Goal: Task Accomplishment & Management: Manage account settings

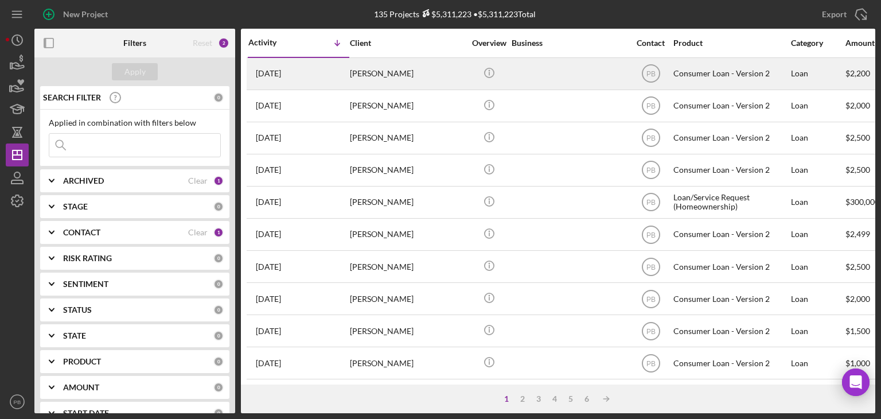
click at [385, 76] on div "[PERSON_NAME]" at bounding box center [407, 74] width 115 height 30
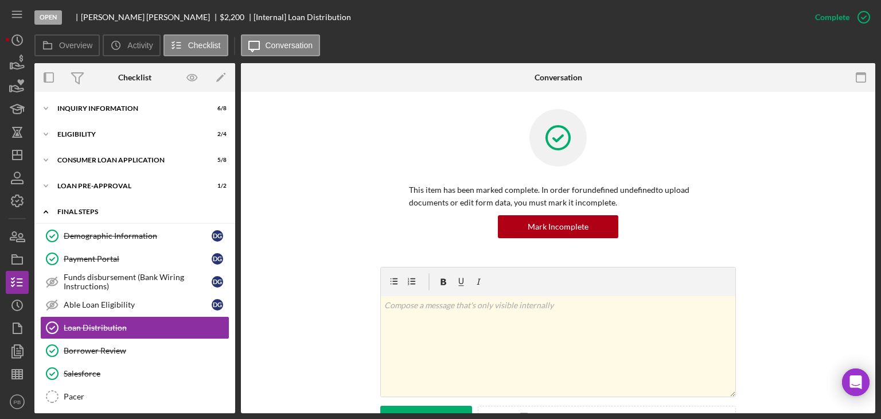
click at [80, 209] on div "FINAL STEPS" at bounding box center [139, 211] width 164 height 7
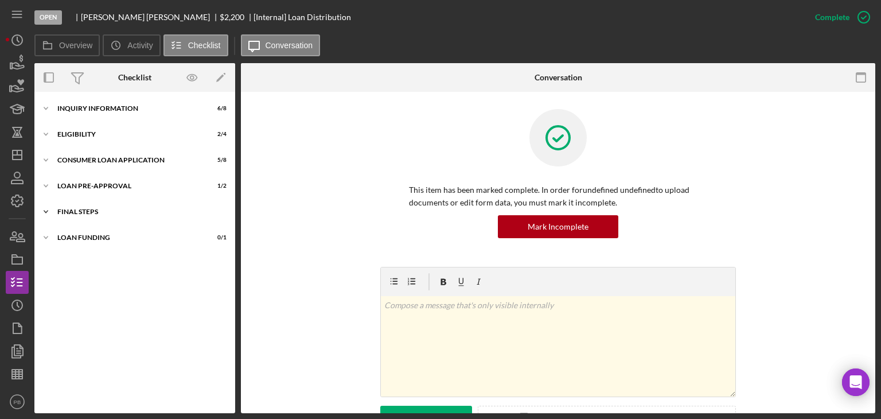
click at [80, 209] on div "FINAL STEPS" at bounding box center [139, 211] width 164 height 7
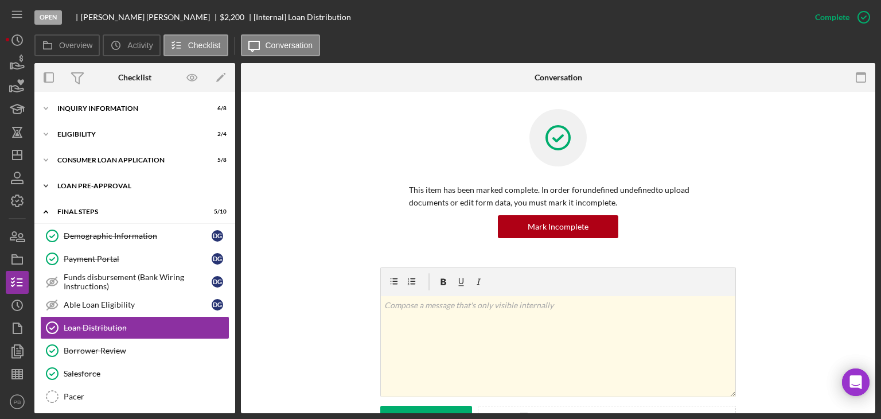
click at [103, 185] on div "Loan Pre-Approval" at bounding box center [139, 185] width 164 height 7
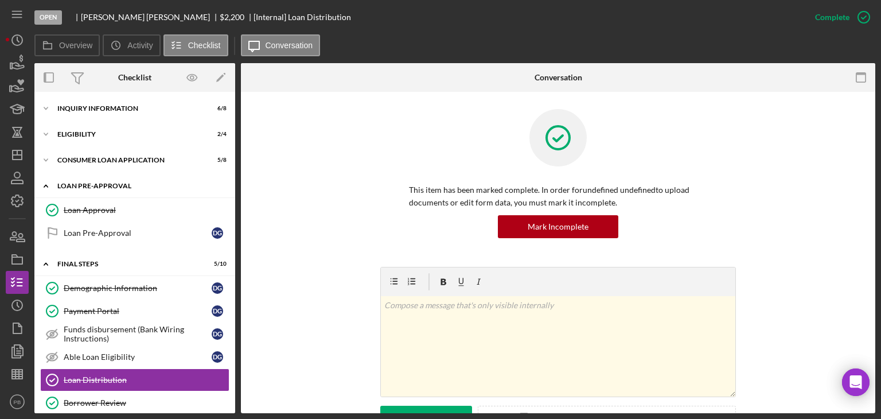
click at [103, 185] on div "Loan Pre-Approval" at bounding box center [139, 185] width 164 height 7
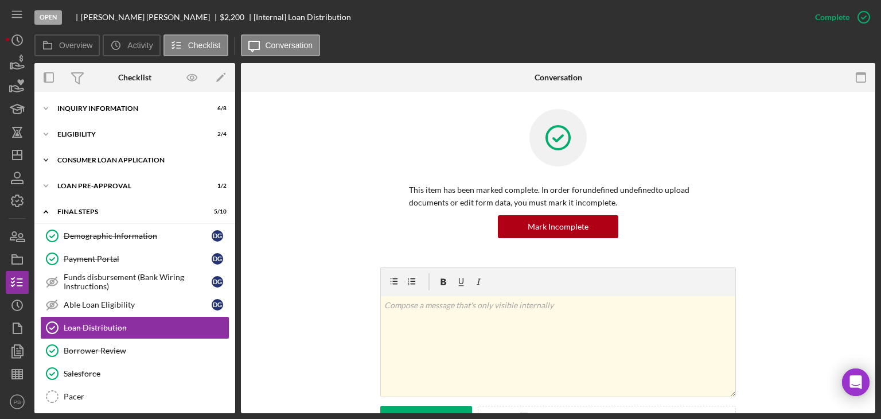
click at [107, 160] on div "Consumer Loan Application" at bounding box center [139, 160] width 164 height 7
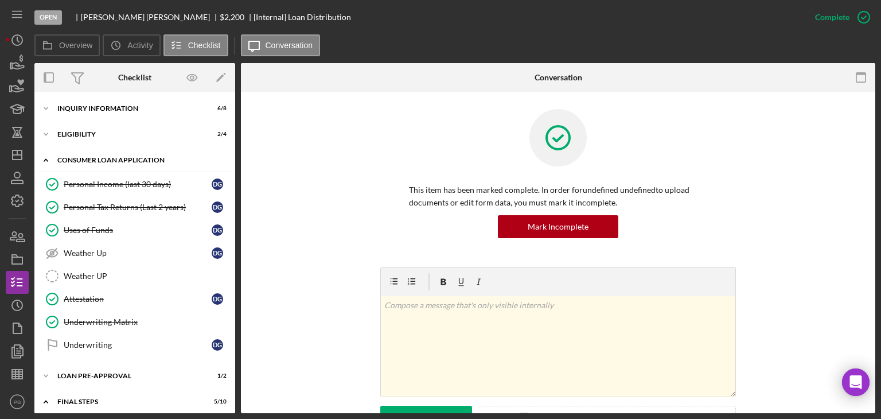
click at [107, 160] on div "Consumer Loan Application" at bounding box center [139, 160] width 164 height 7
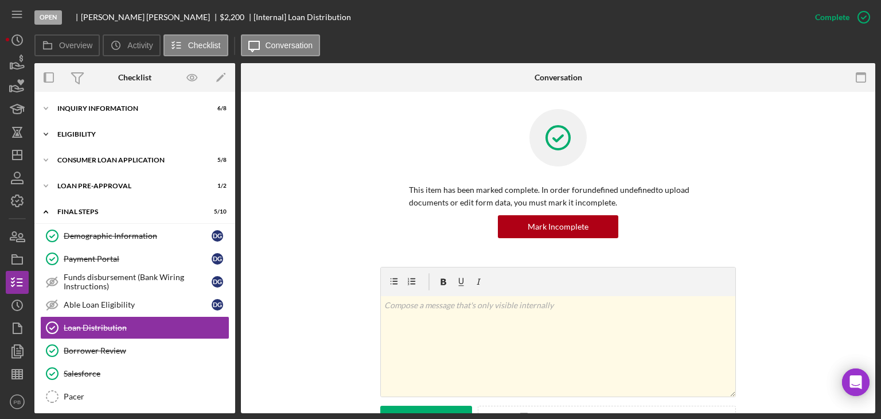
click at [82, 136] on div "Eligibility" at bounding box center [139, 134] width 164 height 7
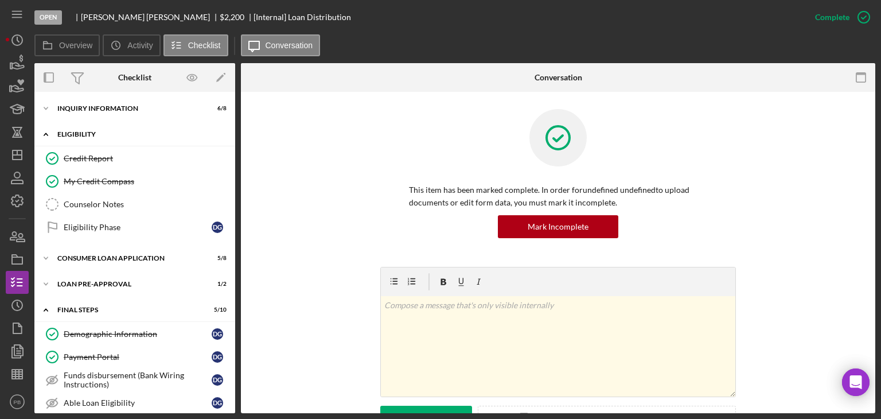
drag, startPoint x: 82, startPoint y: 136, endPoint x: 87, endPoint y: 125, distance: 12.4
click at [82, 136] on div "Eligibility" at bounding box center [139, 134] width 164 height 7
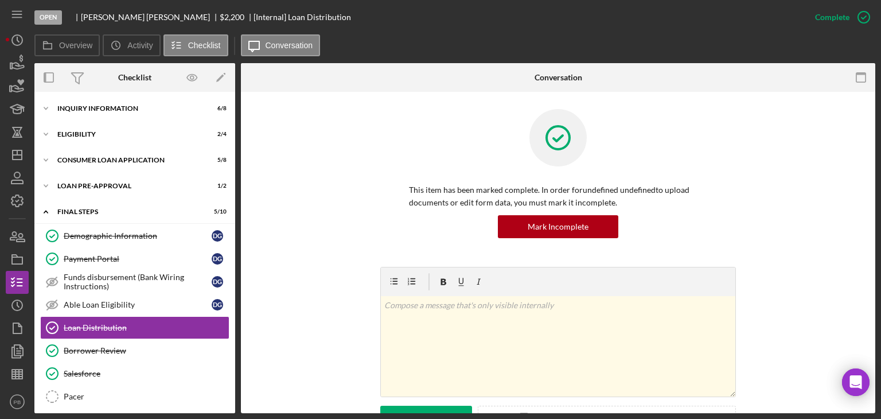
click at [96, 96] on div "Icon/Expander Inquiry Information 6 / 8 Icon/Expander Eligibility 2 / 4 Icon/Ex…" at bounding box center [134, 252] width 201 height 321
click at [96, 105] on div "Inquiry Information" at bounding box center [139, 108] width 164 height 7
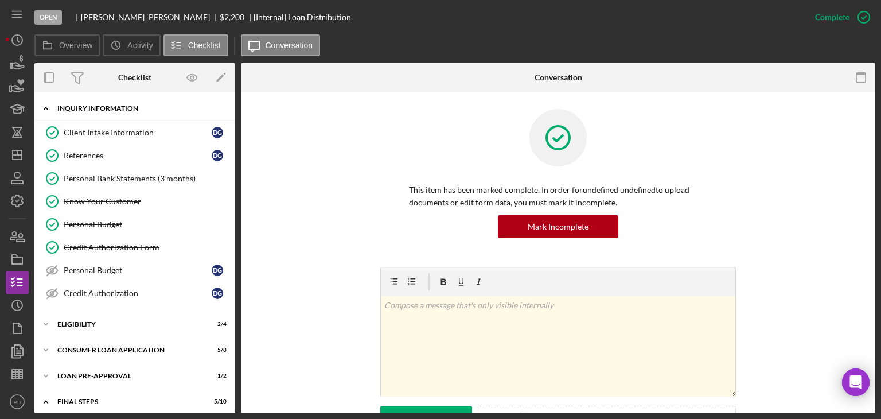
click at [96, 105] on div "Inquiry Information" at bounding box center [139, 108] width 164 height 7
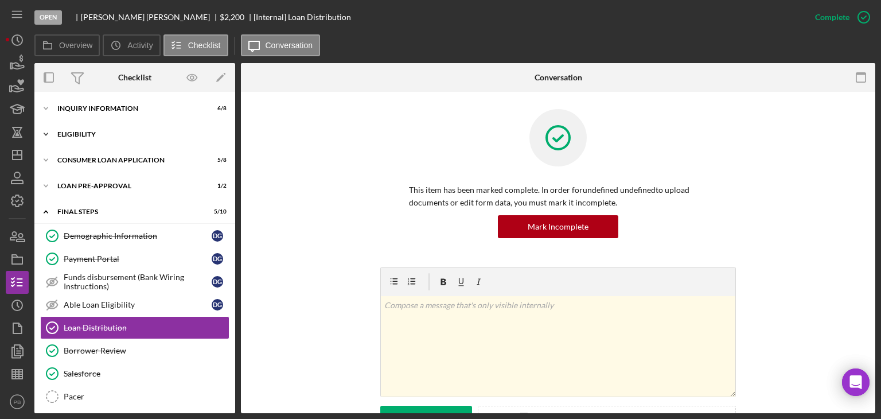
click at [91, 140] on div "Icon/Expander Eligibility 2 / 4" at bounding box center [134, 134] width 201 height 23
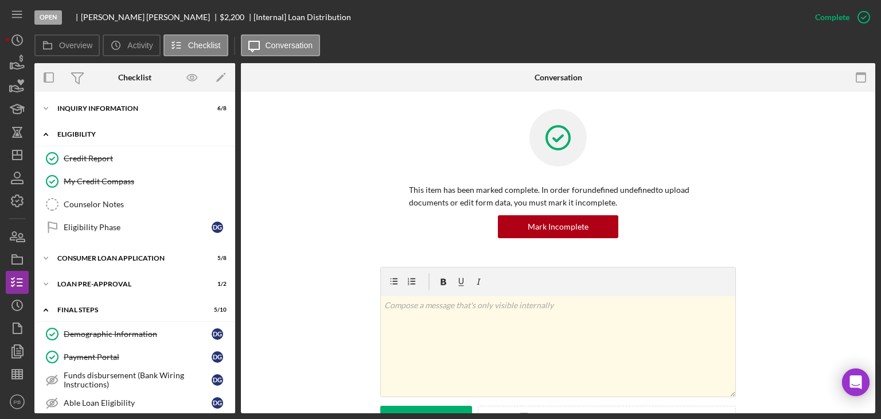
click at [91, 140] on div "Icon/Expander Eligibility 2 / 4" at bounding box center [134, 135] width 201 height 24
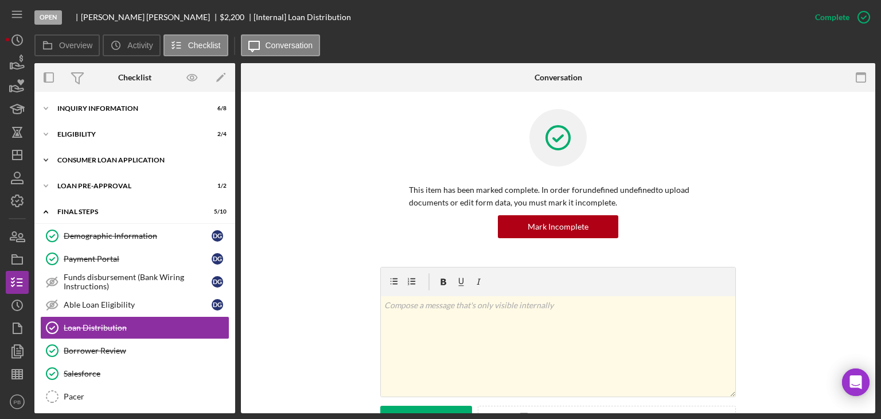
click at [99, 168] on div "Icon/Expander Consumer Loan Application 5 / 8" at bounding box center [134, 160] width 201 height 23
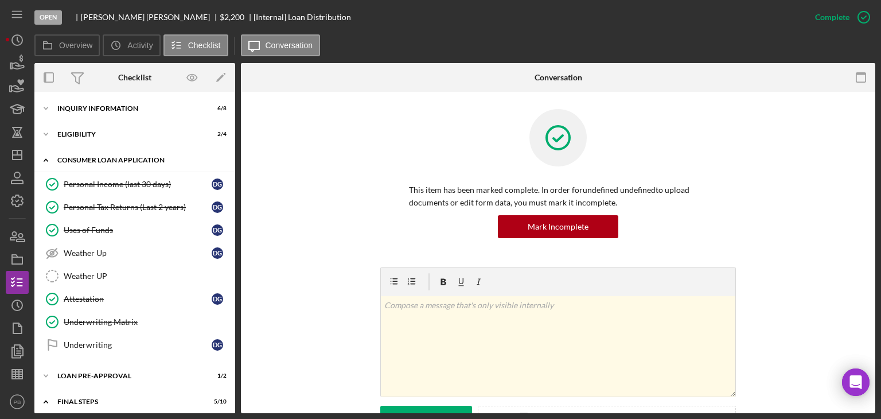
click at [100, 164] on div "Icon/Expander Consumer Loan Application 5 / 8" at bounding box center [134, 161] width 201 height 24
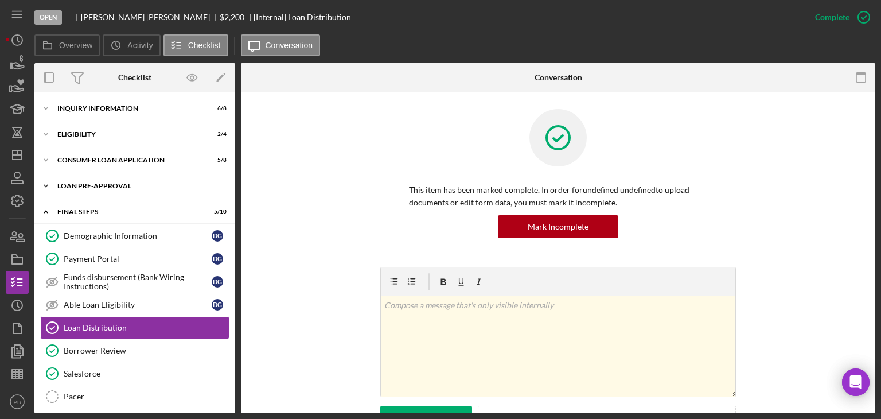
click at [96, 191] on div "Icon/Expander Loan Pre-Approval 1 / 2" at bounding box center [134, 185] width 201 height 23
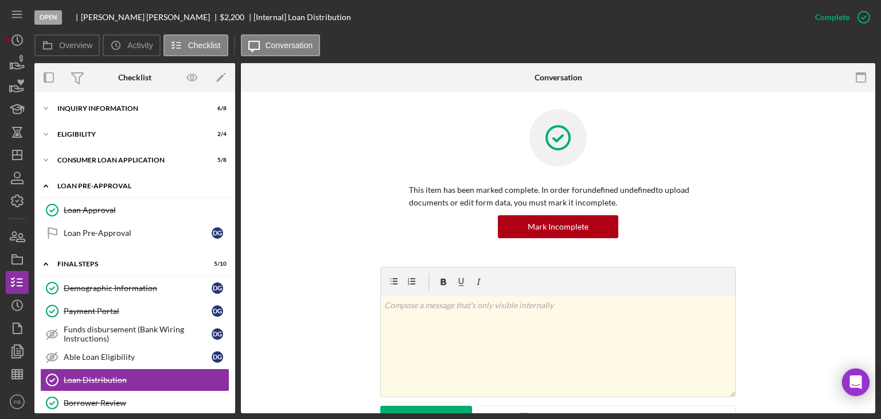
click at [95, 189] on div "Icon/Expander Loan Pre-Approval 1 / 2" at bounding box center [134, 186] width 201 height 24
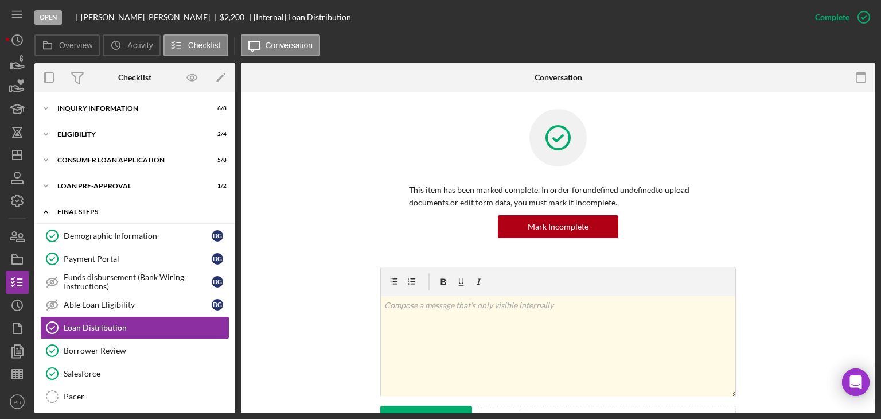
click at [90, 210] on div "FINAL STEPS" at bounding box center [139, 211] width 164 height 7
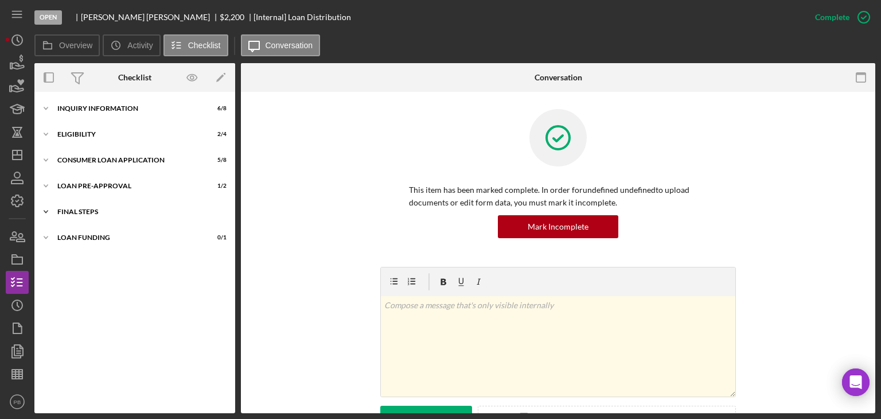
click at [90, 210] on div "FINAL STEPS" at bounding box center [139, 211] width 164 height 7
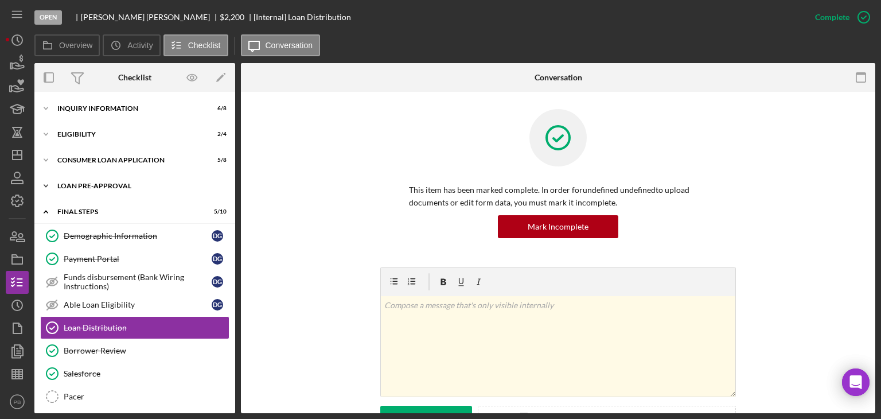
click at [94, 191] on div "Icon/Expander Loan Pre-Approval 1 / 2" at bounding box center [134, 185] width 201 height 23
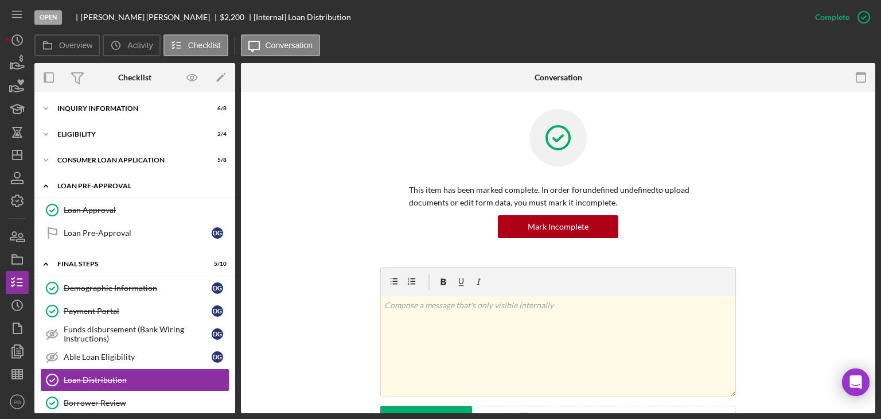
click at [99, 185] on div "Loan Pre-Approval" at bounding box center [139, 185] width 164 height 7
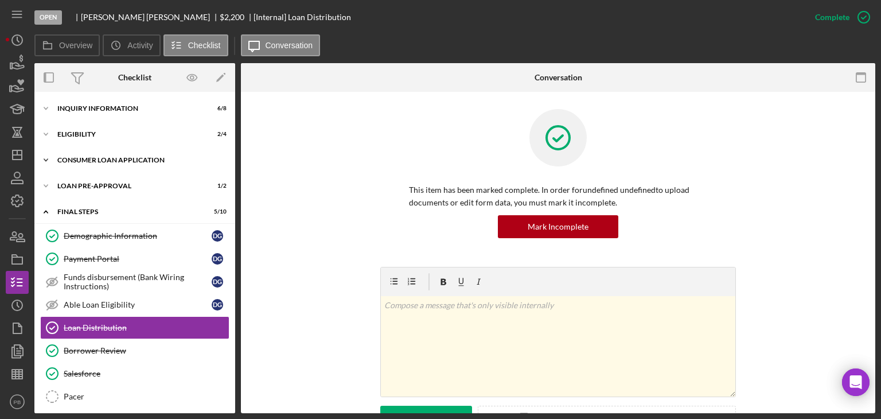
click at [110, 159] on div "Consumer Loan Application" at bounding box center [139, 160] width 164 height 7
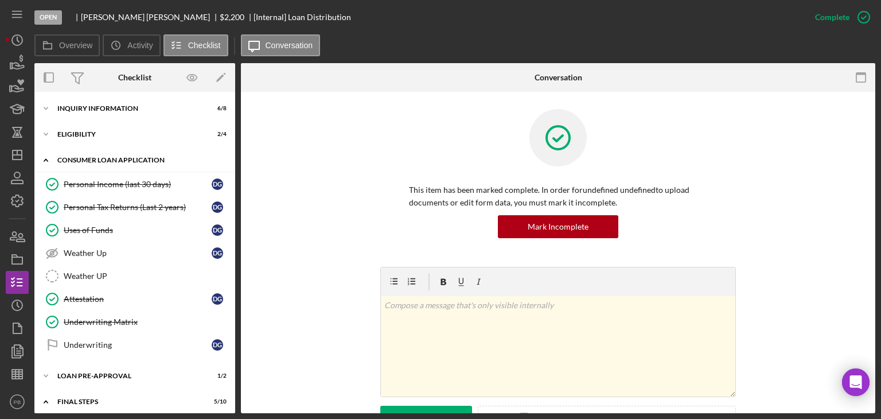
click at [110, 159] on div "Consumer Loan Application" at bounding box center [139, 160] width 164 height 7
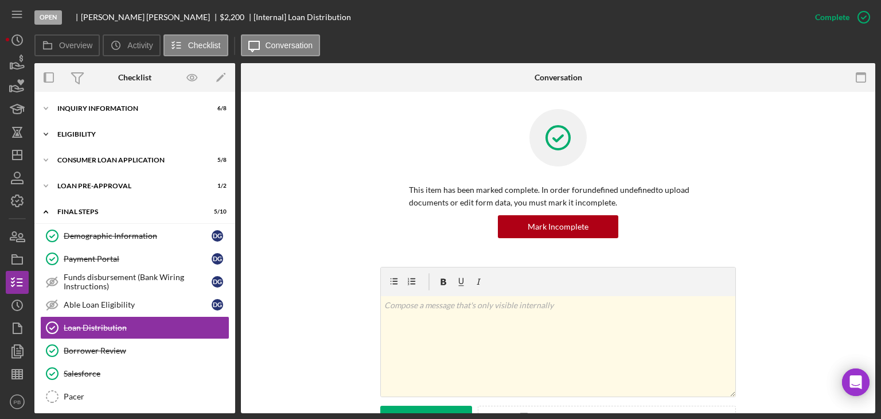
click at [89, 133] on div "Eligibility" at bounding box center [139, 134] width 164 height 7
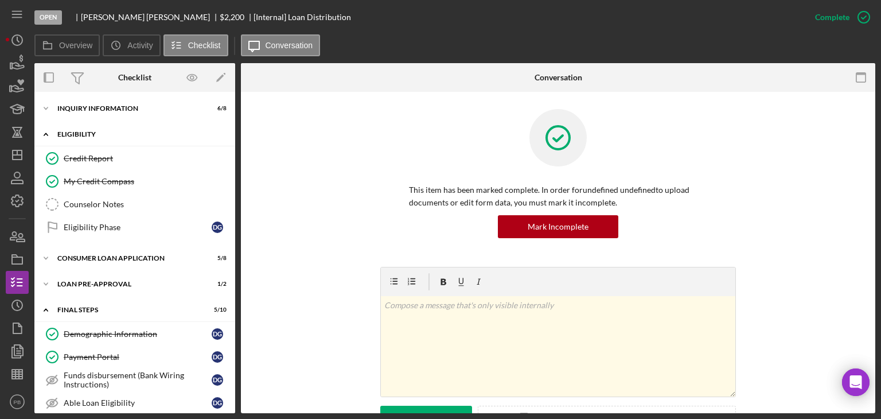
click at [89, 133] on div "Eligibility" at bounding box center [139, 134] width 164 height 7
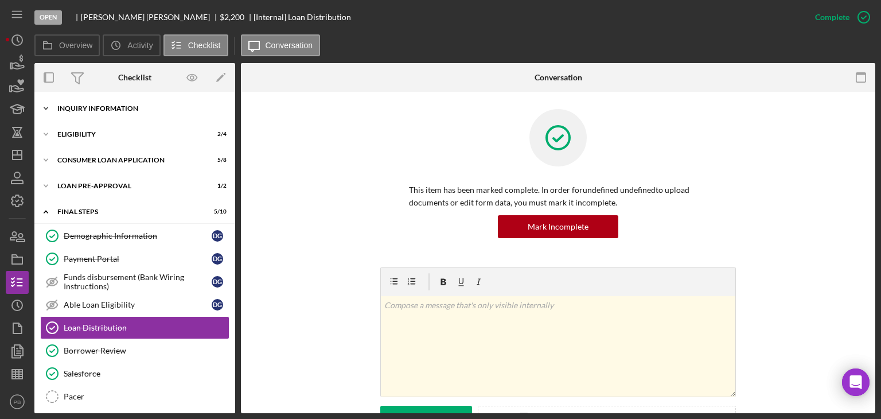
click at [105, 106] on div "Inquiry Information" at bounding box center [139, 108] width 164 height 7
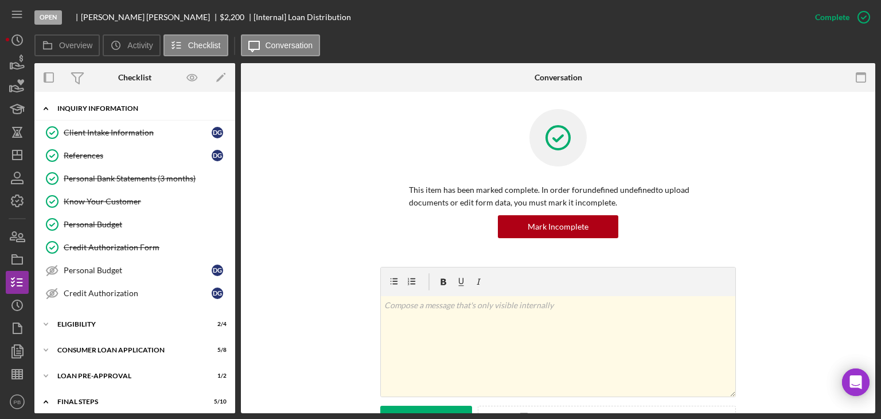
click at [105, 106] on div "Inquiry Information" at bounding box center [139, 108] width 164 height 7
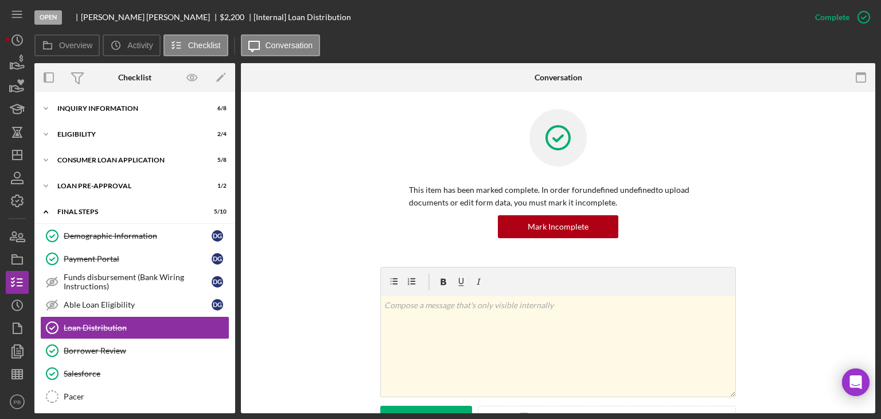
click at [274, 211] on div "This item has been marked complete. In order for undefined undefined to upload …" at bounding box center [558, 188] width 600 height 158
click at [14, 160] on polygon "button" at bounding box center [17, 154] width 9 height 9
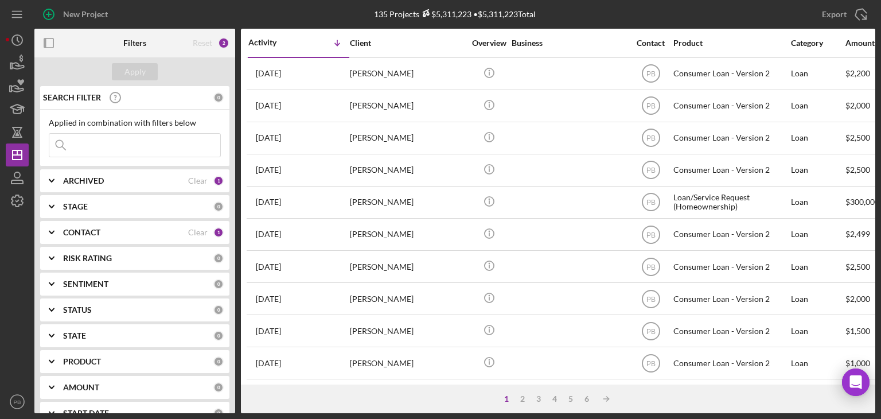
click at [464, 376] on div "Activity Icon/Table Sort Arrow Client Overview Business Contact Product Categor…" at bounding box center [558, 207] width 635 height 356
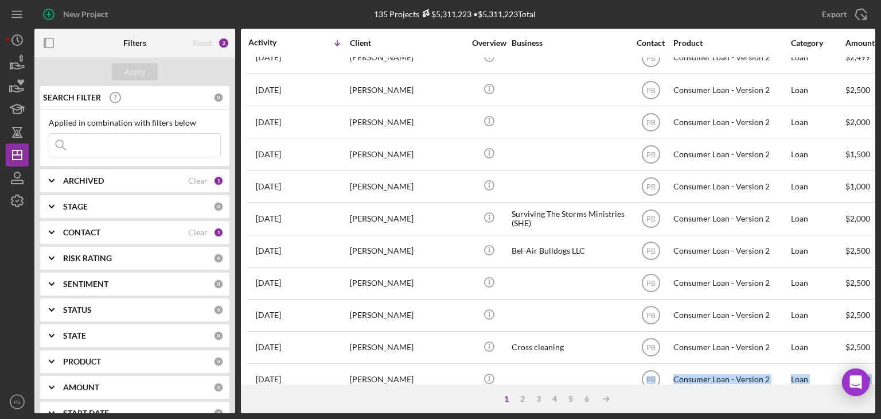
drag, startPoint x: 464, startPoint y: 384, endPoint x: 556, endPoint y: 375, distance: 92.8
click at [561, 378] on div "Activity Icon/Table Sort Arrow Client Overview Business Contact Product Categor…" at bounding box center [558, 221] width 635 height 384
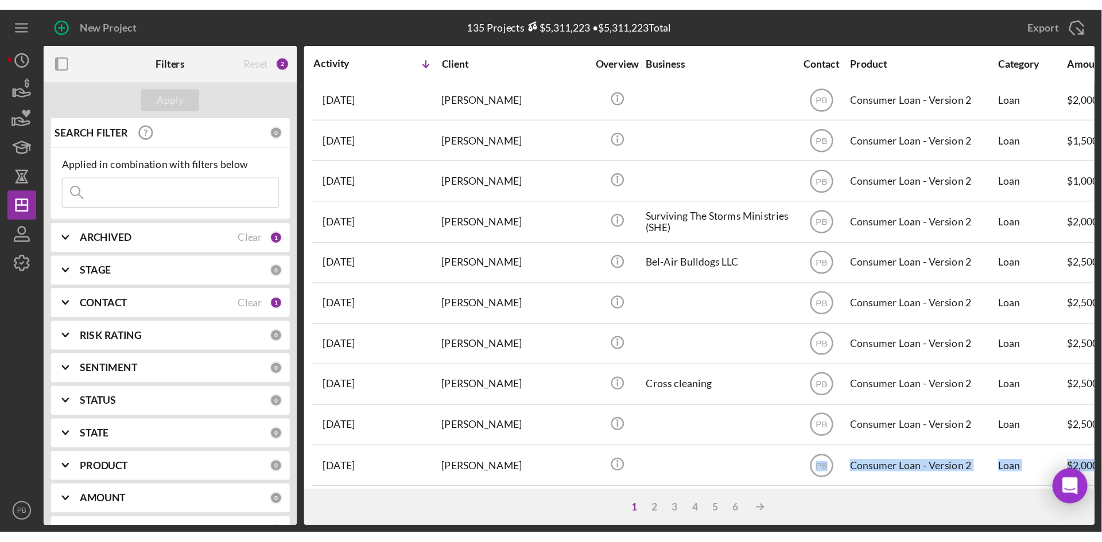
scroll to position [227, 0]
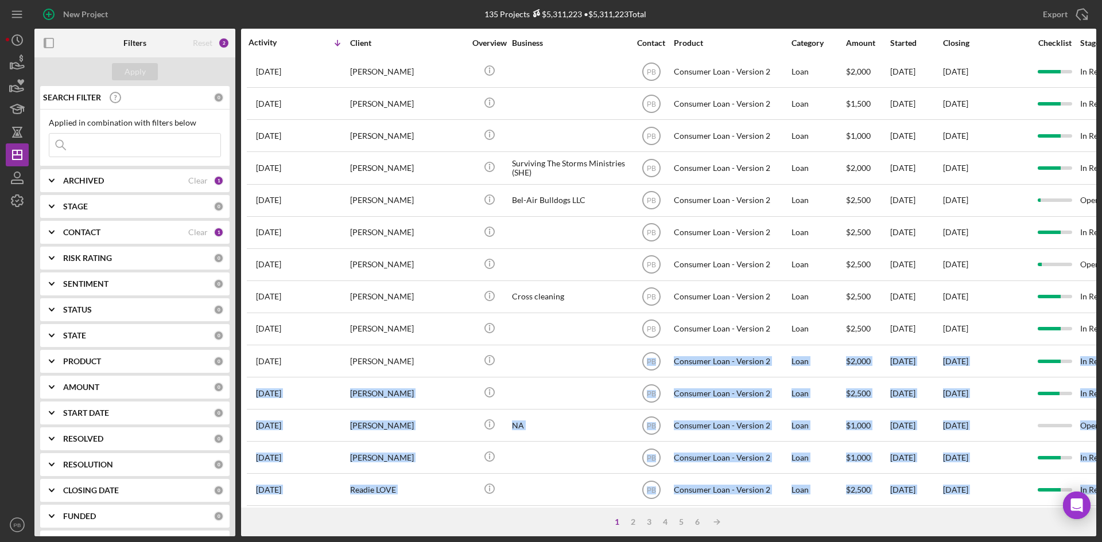
click at [849, 15] on div "Export Icon/Export" at bounding box center [919, 14] width 354 height 29
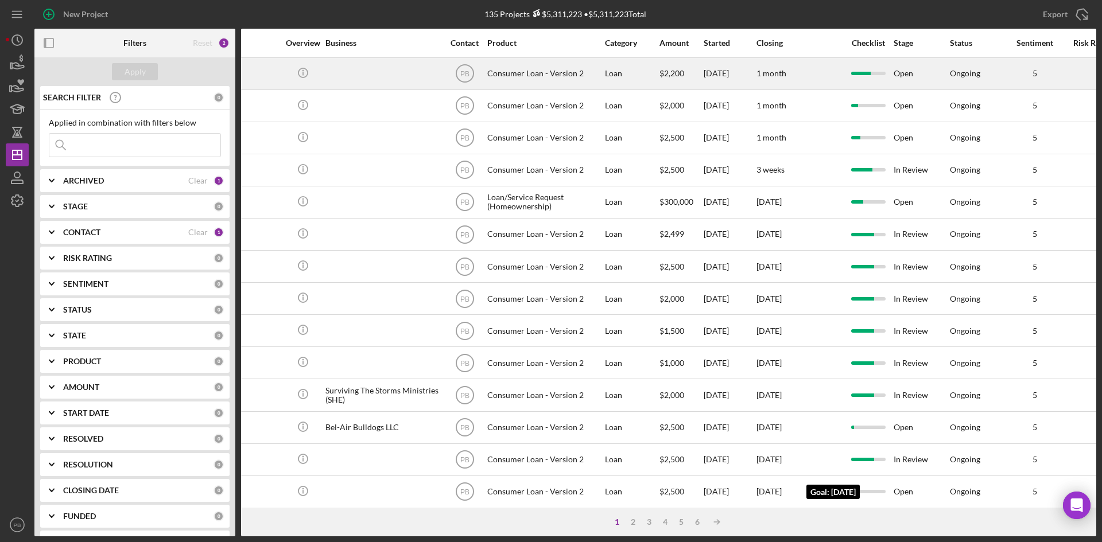
scroll to position [0, 195]
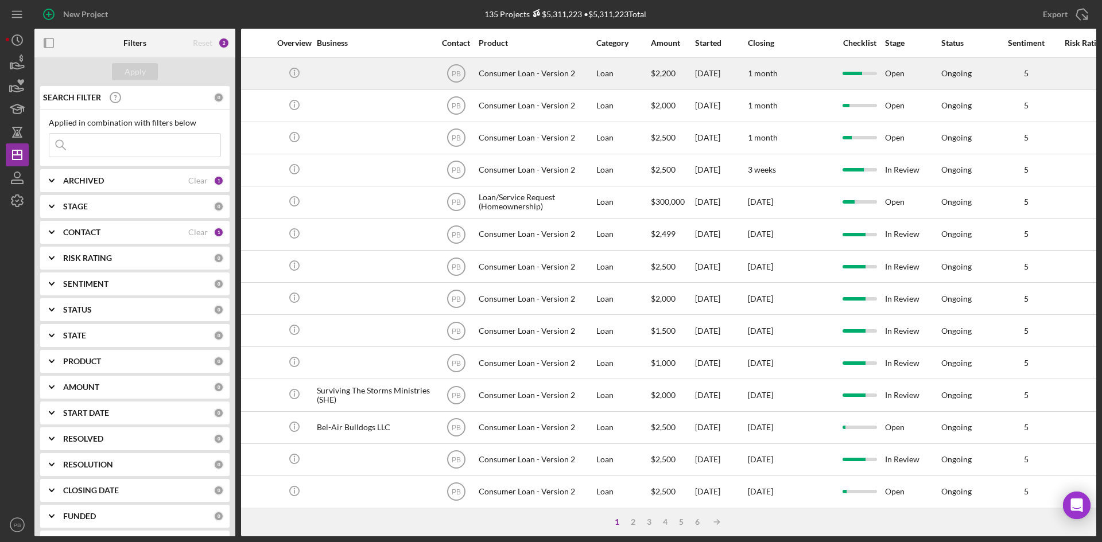
click at [881, 77] on div "Open" at bounding box center [912, 74] width 55 height 30
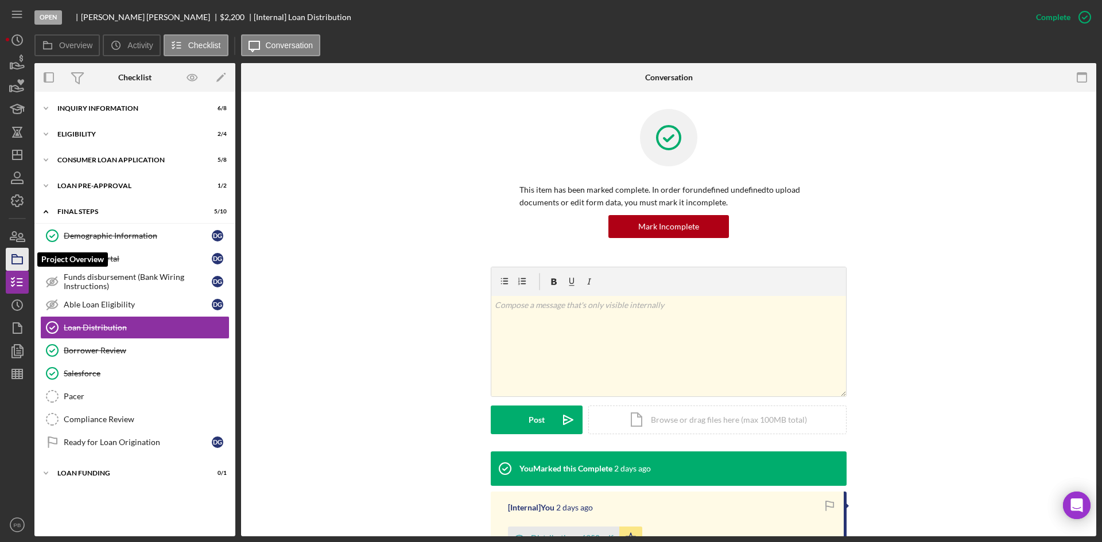
click at [21, 257] on rect "button" at bounding box center [17, 260] width 10 height 7
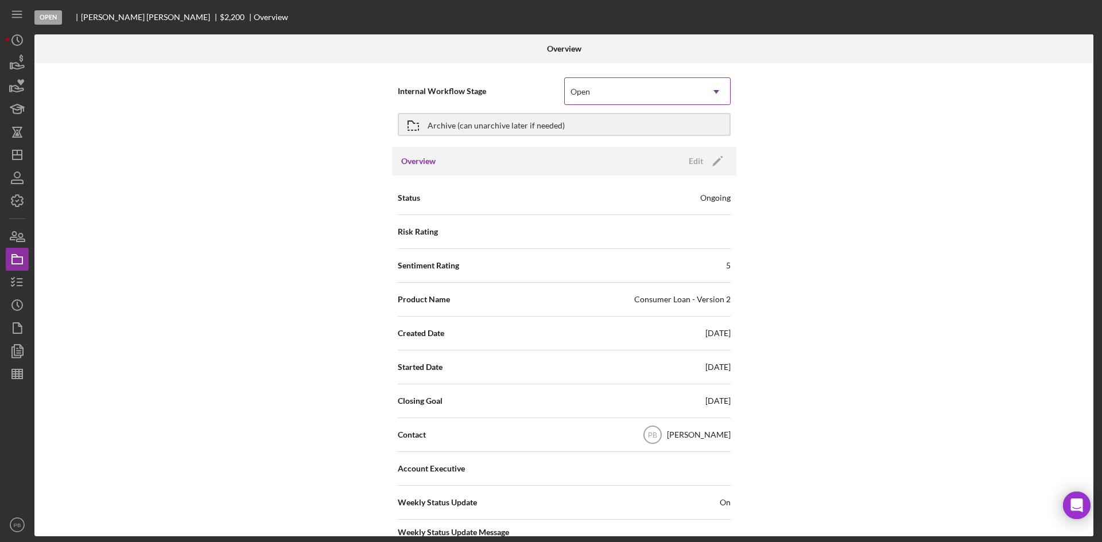
click at [712, 90] on icon "Icon/Dropdown Arrow" at bounding box center [716, 92] width 28 height 28
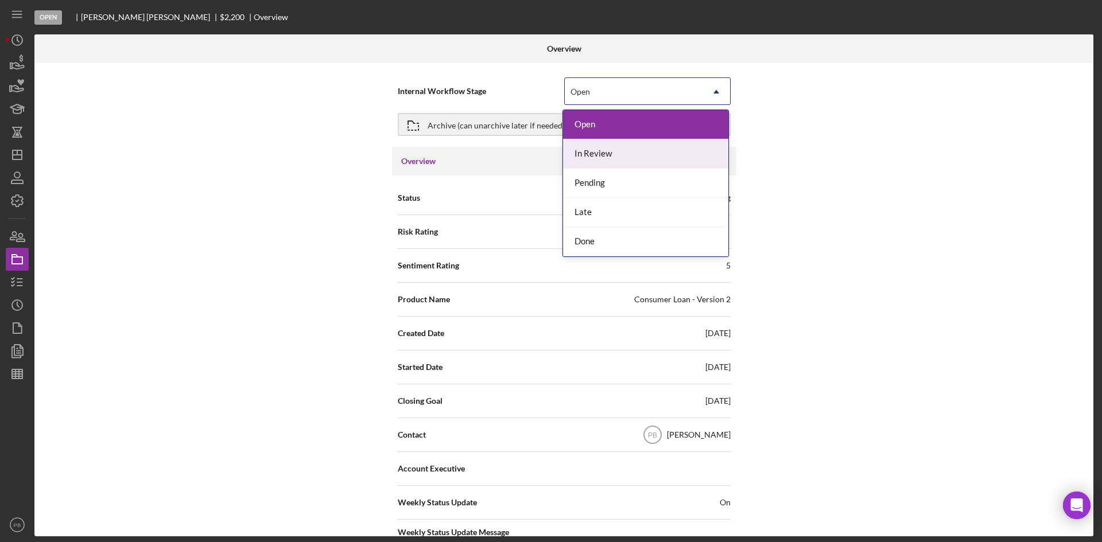
click at [604, 155] on div "In Review" at bounding box center [645, 153] width 165 height 29
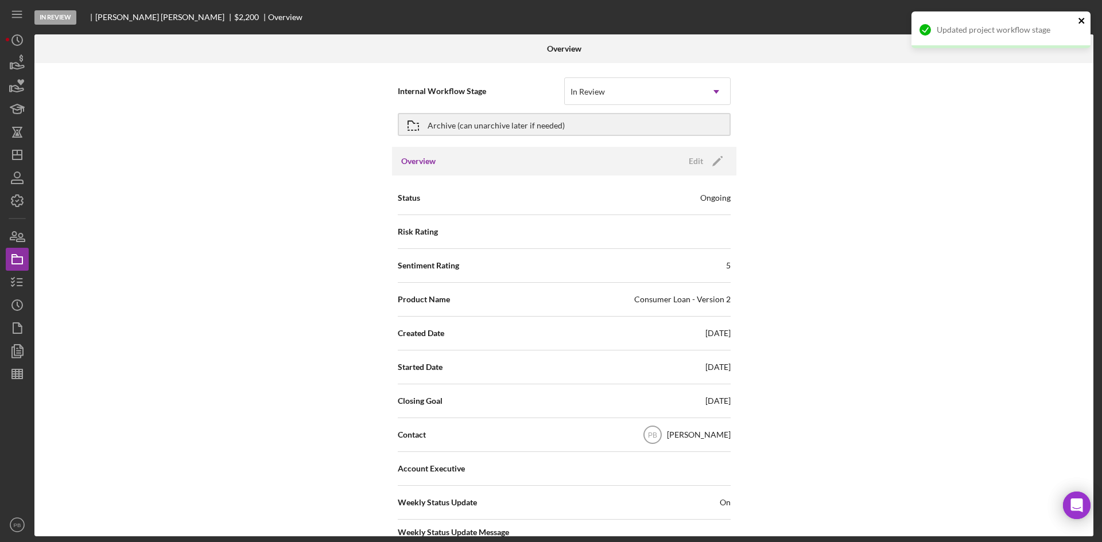
click at [881, 20] on icon "close" at bounding box center [1082, 20] width 8 height 9
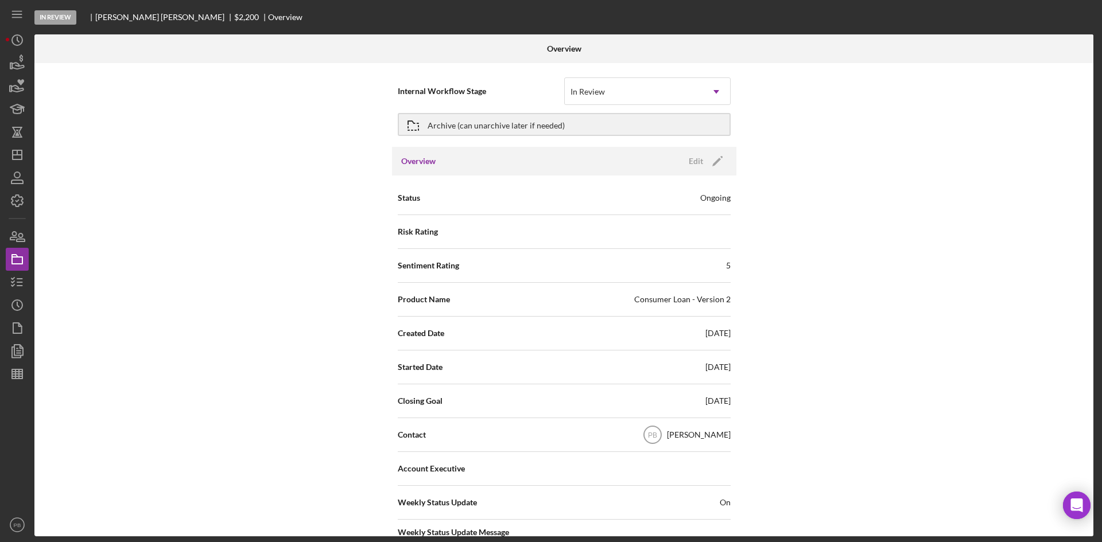
click at [881, 208] on div "Internal Workflow Stage In Review Icon/Dropdown Arrow Archive (can unarchive la…" at bounding box center [563, 299] width 1059 height 473
click at [14, 158] on icon "Icon/Dashboard" at bounding box center [17, 155] width 29 height 29
